Goal: Entertainment & Leisure: Consume media (video, audio)

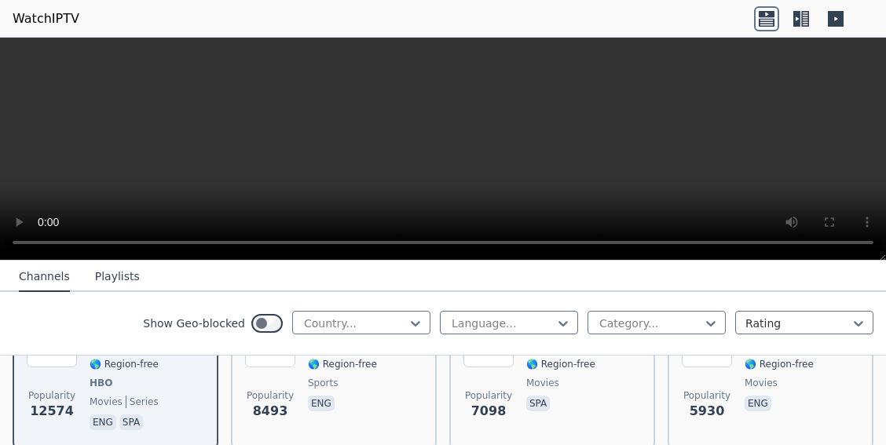
scroll to position [254, 0]
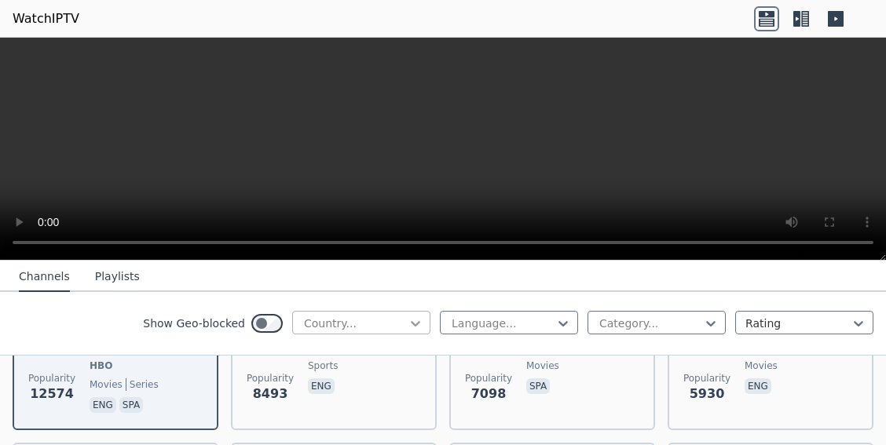
click at [417, 318] on icon at bounding box center [416, 324] width 16 height 16
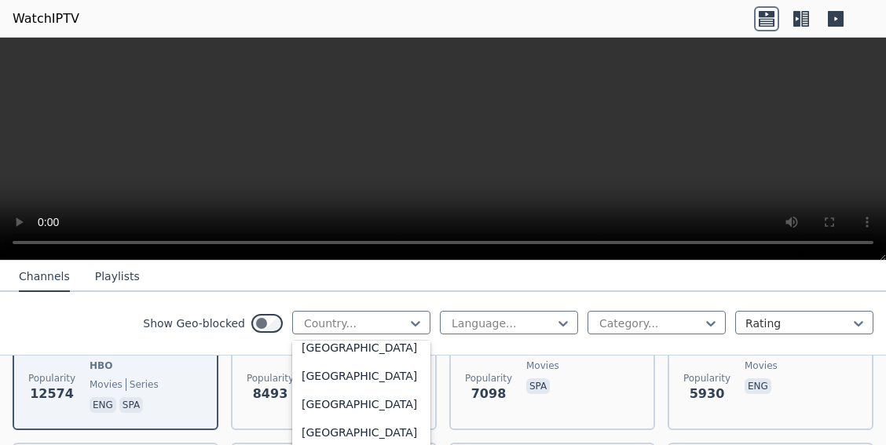
scroll to position [5513, 0]
click at [378, 398] on div "[GEOGRAPHIC_DATA]" at bounding box center [361, 402] width 138 height 28
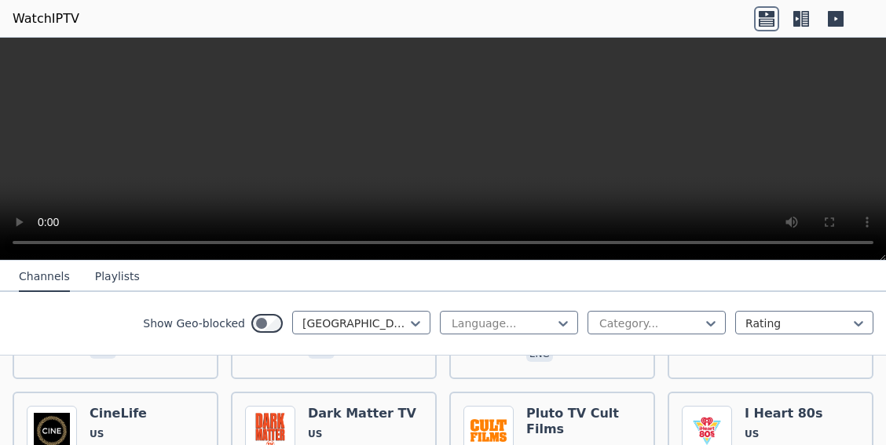
scroll to position [509, 0]
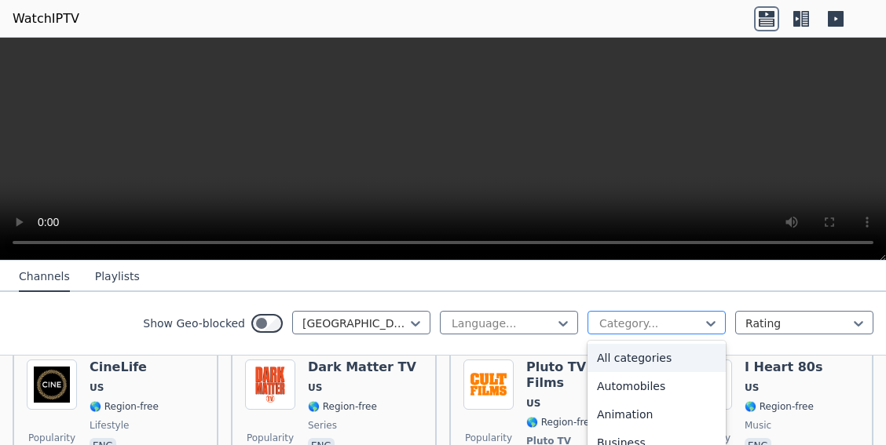
click at [631, 317] on div at bounding box center [650, 324] width 105 height 16
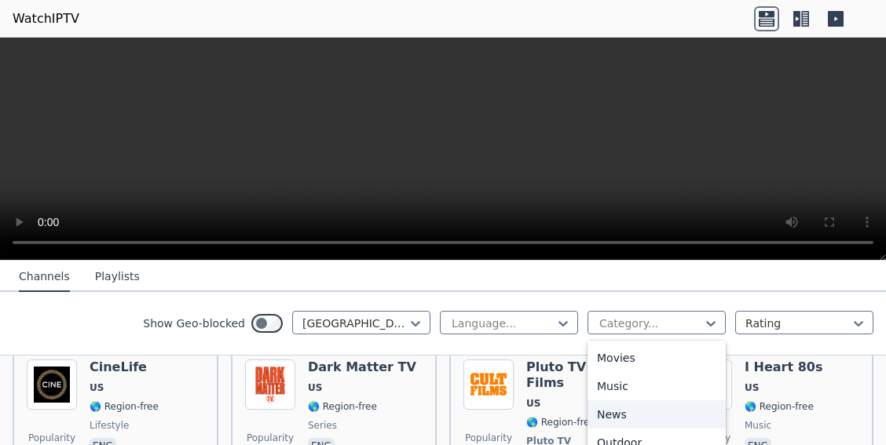
click at [621, 412] on div "News" at bounding box center [656, 415] width 138 height 28
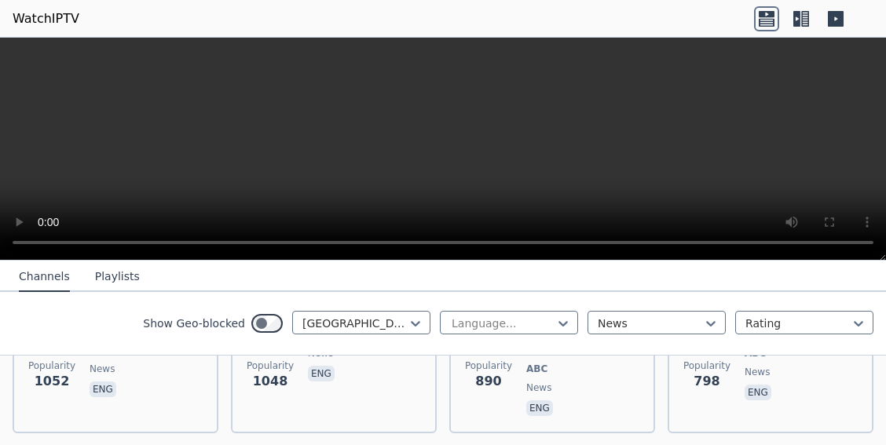
scroll to position [509, 0]
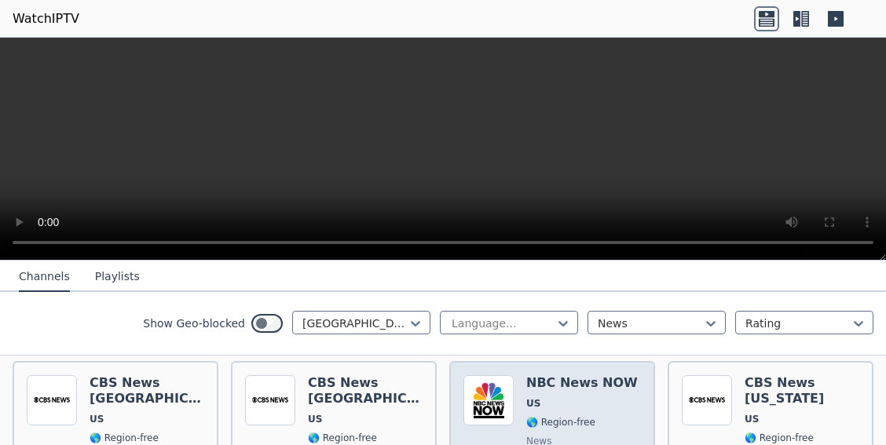
click at [593, 403] on div "NBC News NOW US 🌎 Region-free news eng" at bounding box center [582, 441] width 112 height 132
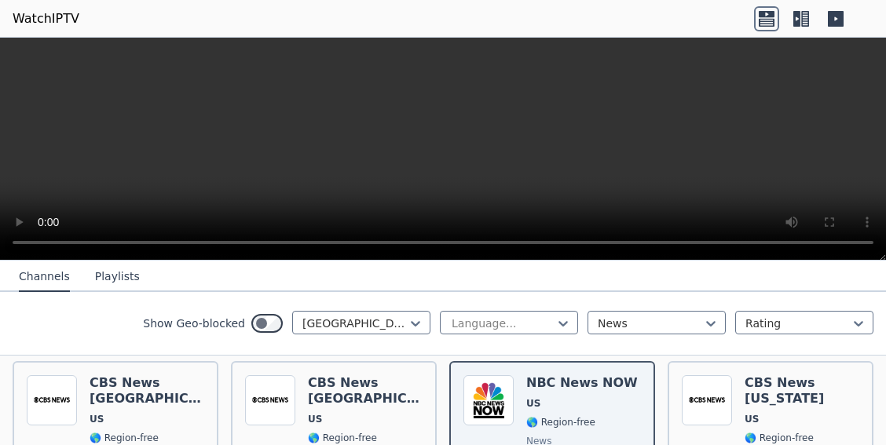
click at [108, 275] on button "Playlists" at bounding box center [117, 277] width 45 height 30
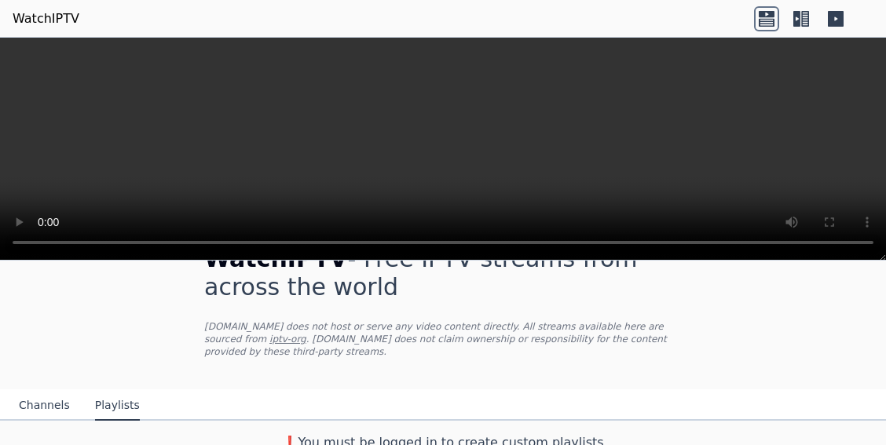
click at [46, 391] on button "Channels" at bounding box center [44, 406] width 51 height 30
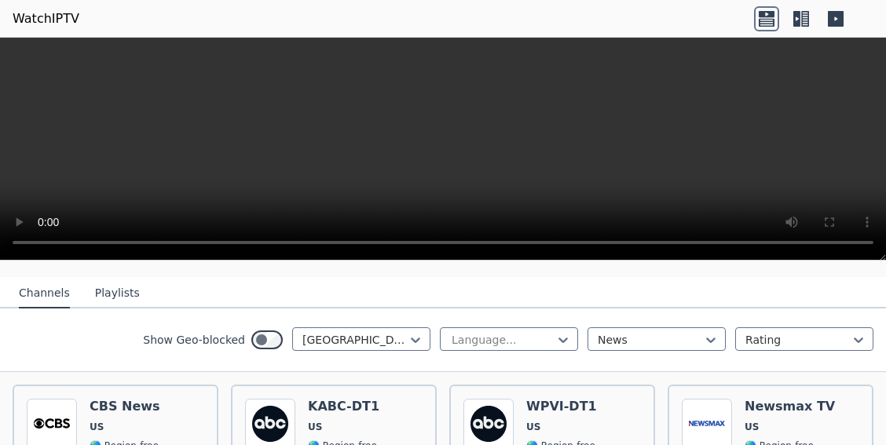
scroll to position [128, 0]
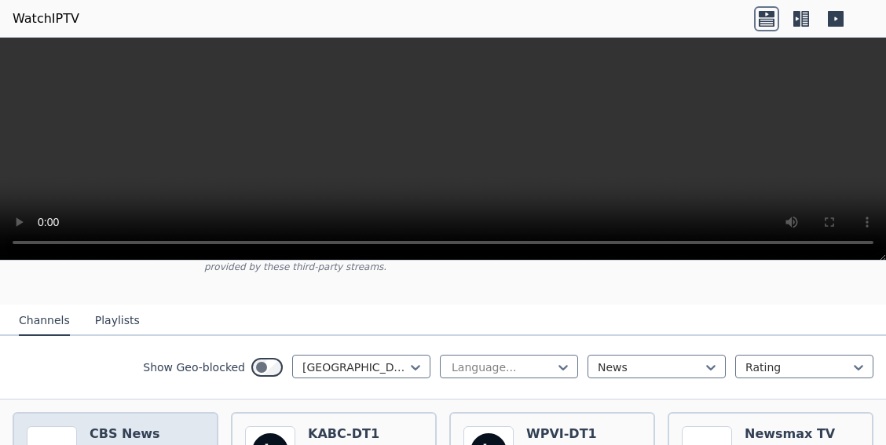
click at [111, 426] on h6 "CBS News" at bounding box center [125, 434] width 71 height 16
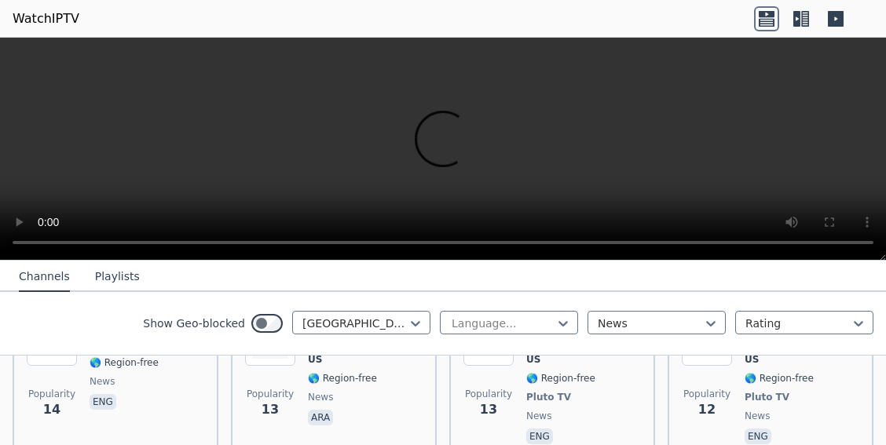
scroll to position [3855, 0]
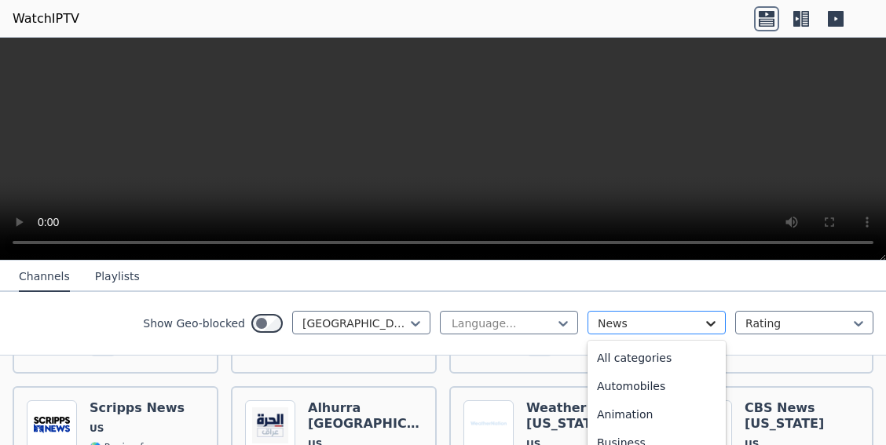
click at [715, 319] on icon at bounding box center [711, 324] width 16 height 16
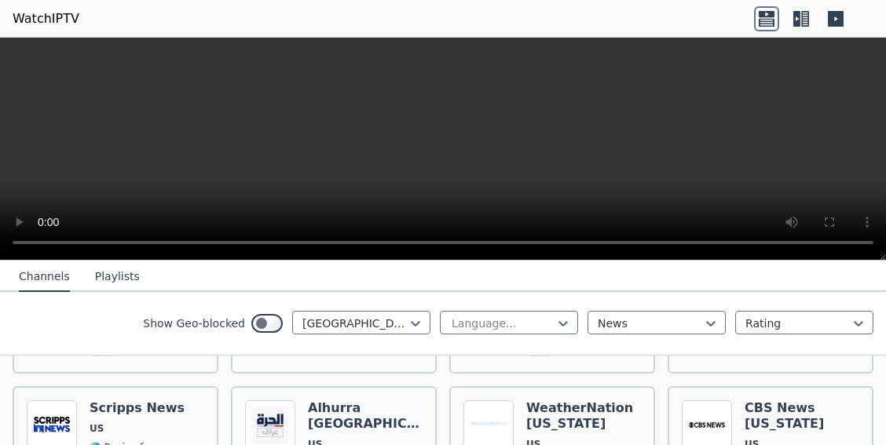
click at [730, 300] on div "Show Geo-blocked [GEOGRAPHIC_DATA] Language... News Rating" at bounding box center [443, 324] width 886 height 64
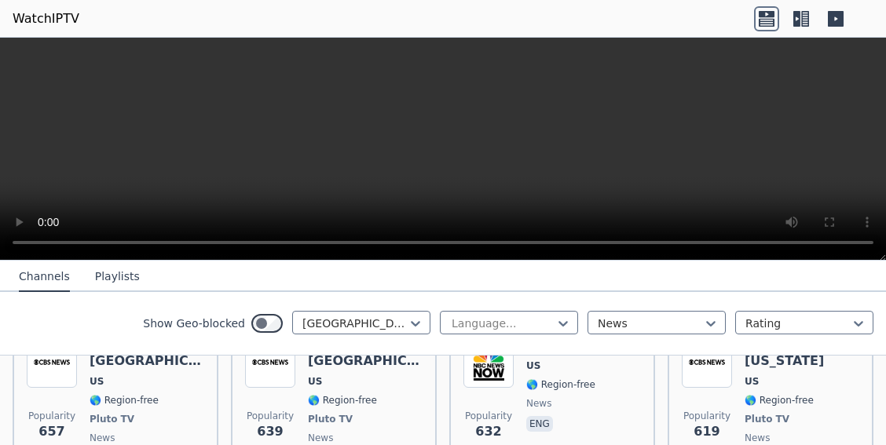
scroll to position [462, 0]
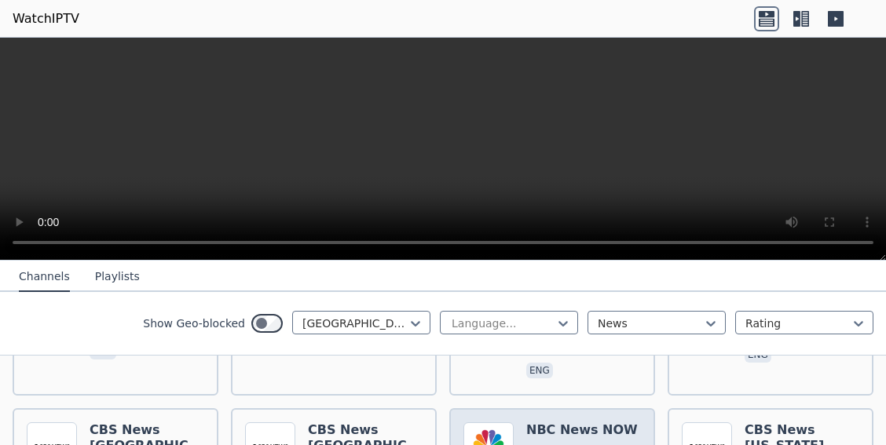
click at [604, 423] on h6 "NBC News NOW" at bounding box center [582, 431] width 112 height 16
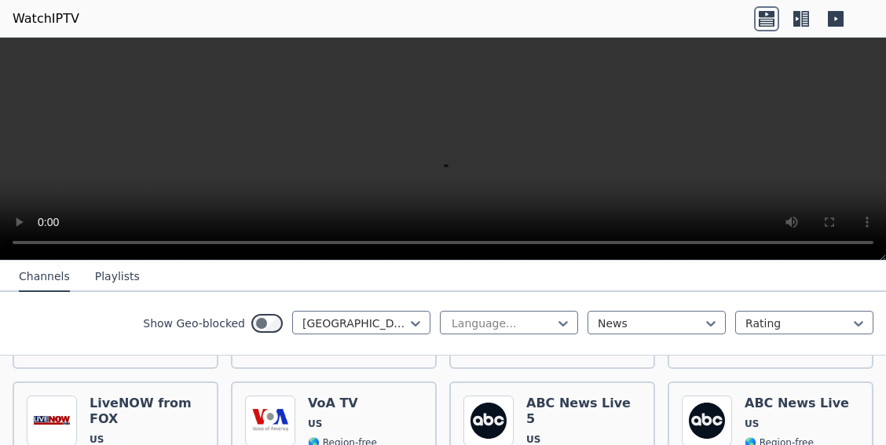
scroll to position [292, 0]
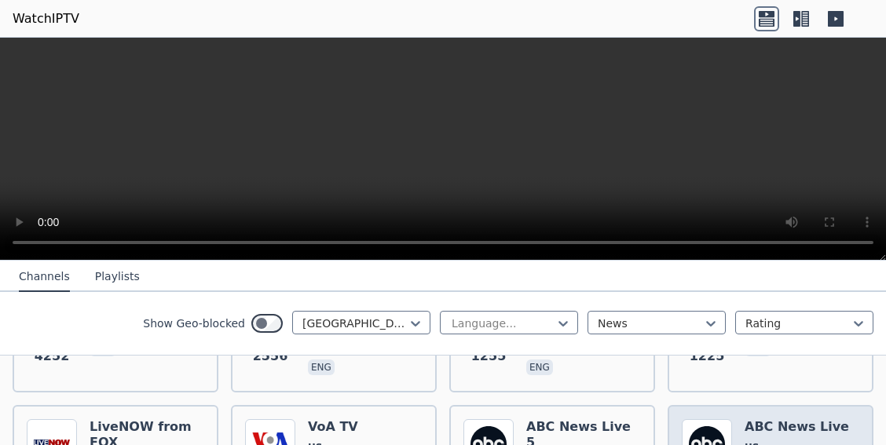
click at [730, 419] on img at bounding box center [707, 444] width 50 height 50
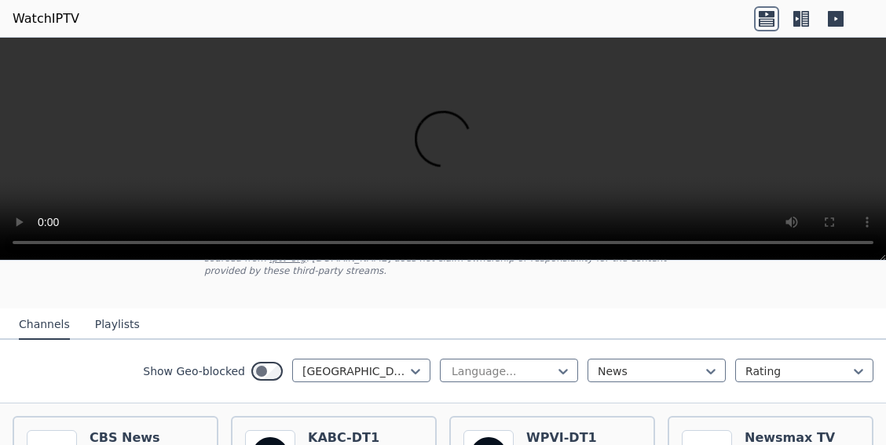
scroll to position [123, 0]
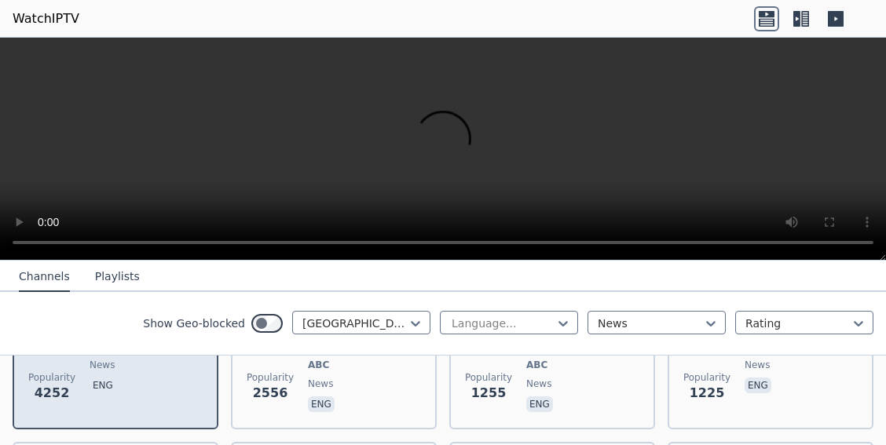
scroll to position [292, 0]
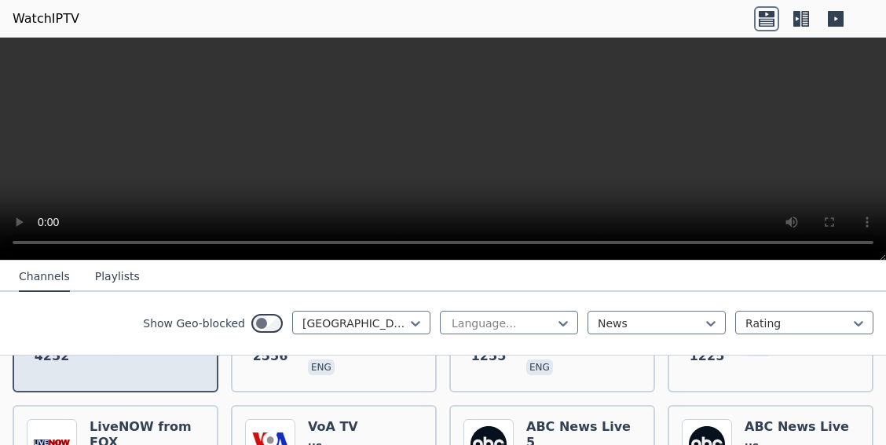
click at [163, 429] on h6 "LiveNOW from FOX" at bounding box center [147, 434] width 115 height 31
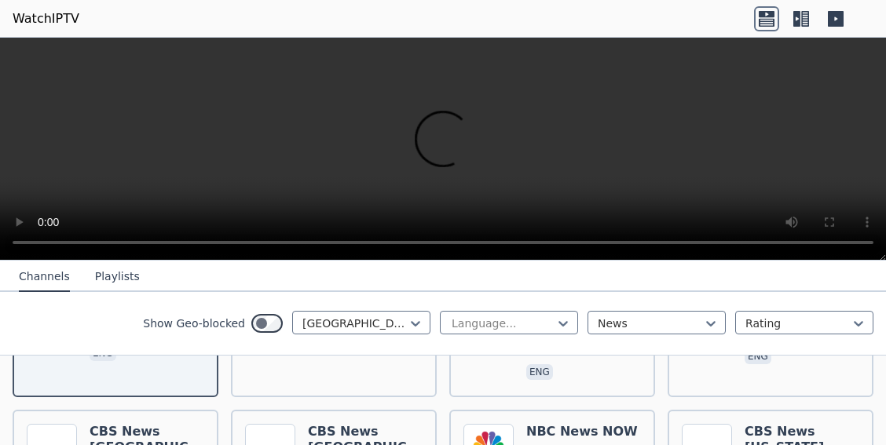
scroll to position [462, 0]
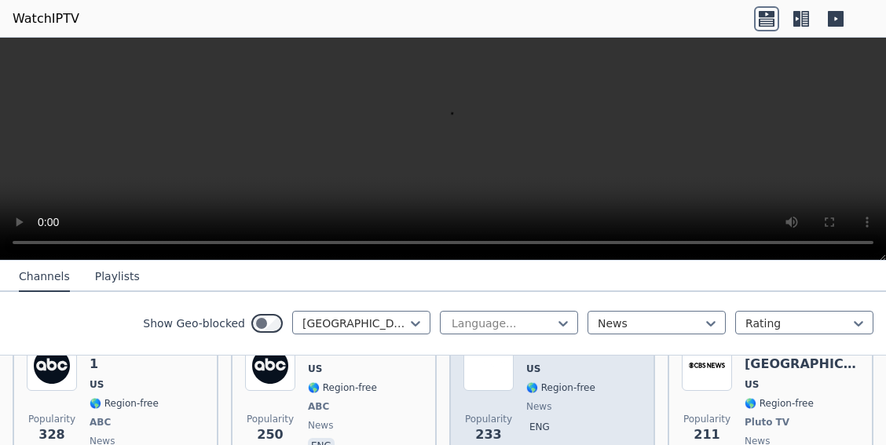
scroll to position [631, 0]
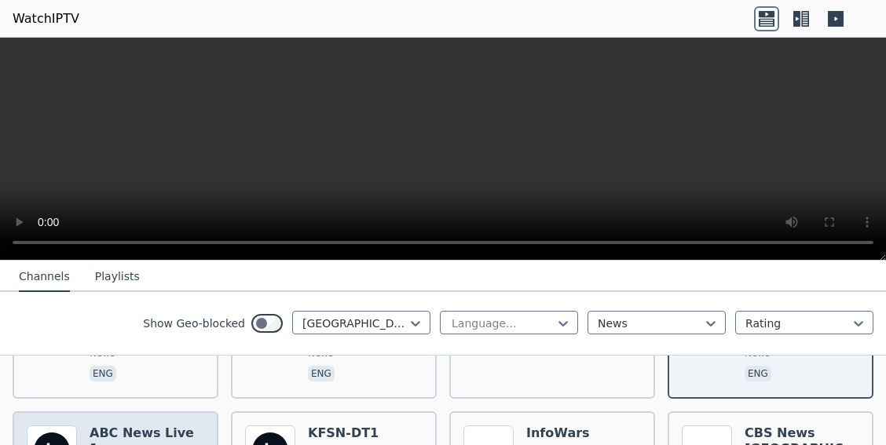
click at [164, 426] on h6 "ABC News Live 1" at bounding box center [147, 441] width 115 height 31
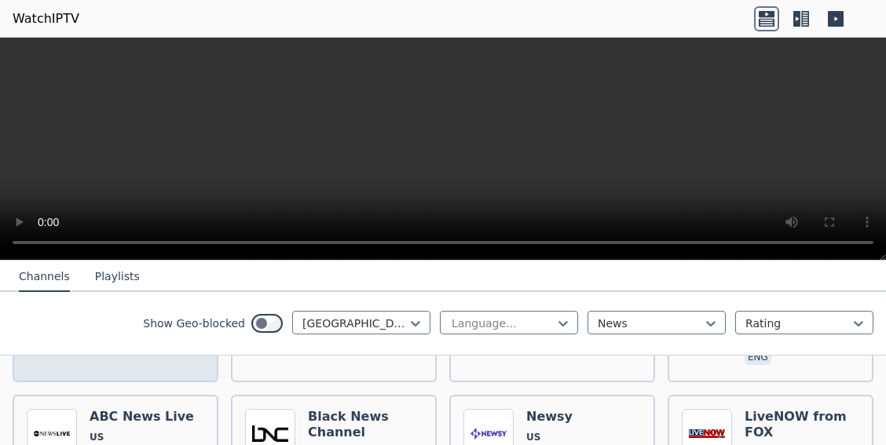
scroll to position [971, 0]
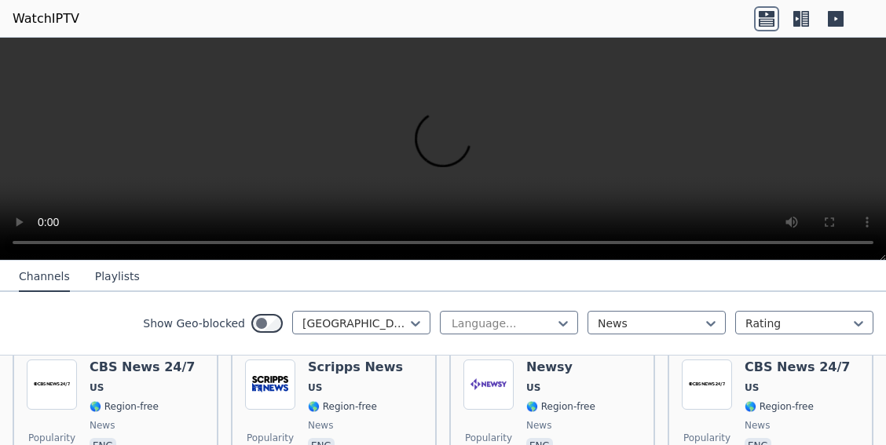
scroll to position [2667, 0]
